Goal: Use online tool/utility: Utilize a website feature to perform a specific function

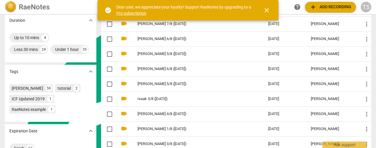
scroll to position [176, 0]
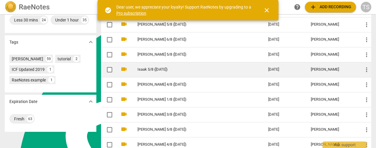
click at [152, 70] on link "Isaak 5/8 ([DATE])" at bounding box center [193, 69] width 110 height 4
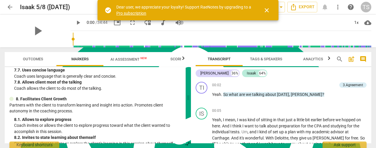
scroll to position [617, 0]
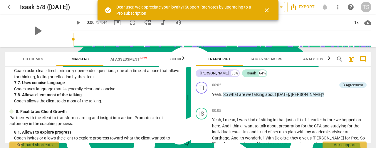
click at [138, 58] on span "AI Assessment New" at bounding box center [129, 59] width 36 height 4
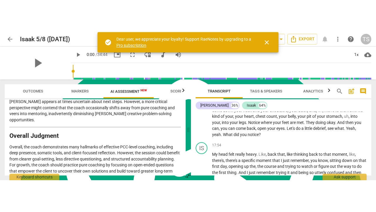
scroll to position [1763, 0]
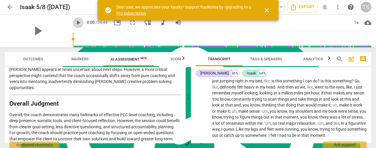
click at [75, 25] on span "play_arrow" at bounding box center [78, 22] width 7 height 7
click at [129, 25] on span "fullscreen" at bounding box center [132, 22] width 7 height 7
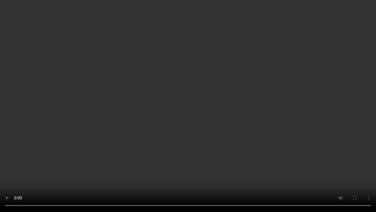
scroll to position [3, 0]
type input "52"
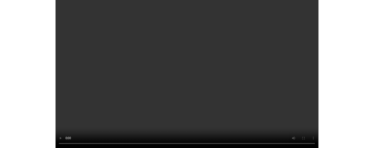
scroll to position [3298, 0]
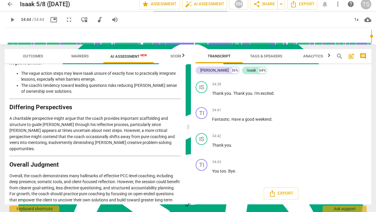
type input "2084"
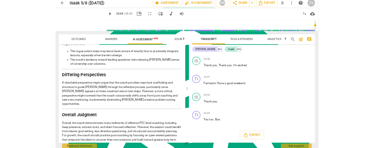
scroll to position [159, 0]
